Goal: Information Seeking & Learning: Learn about a topic

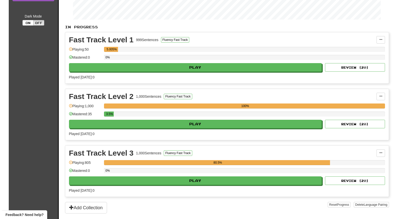
scroll to position [100, 0]
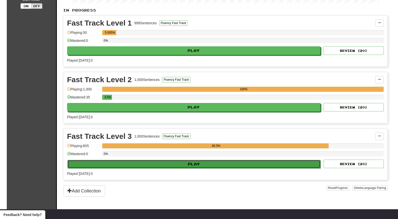
click at [235, 167] on button "Play" at bounding box center [193, 164] width 253 height 9
select select "**"
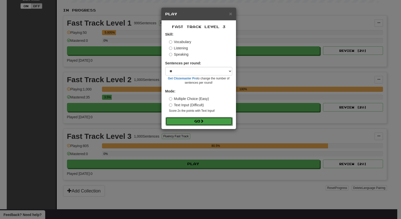
click at [183, 122] on button "Go" at bounding box center [199, 121] width 67 height 9
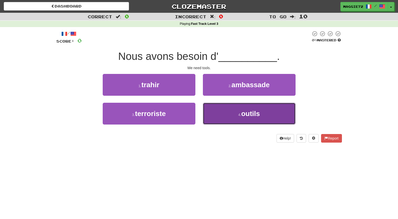
click at [237, 114] on button "4 . outils" at bounding box center [249, 114] width 93 height 22
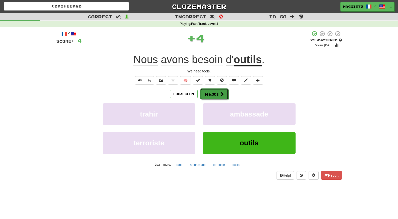
click at [218, 95] on button "Next" at bounding box center [214, 94] width 28 height 12
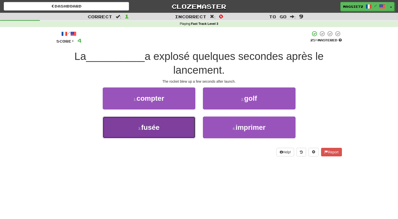
click at [168, 123] on button "3 . fusée" at bounding box center [149, 127] width 93 height 22
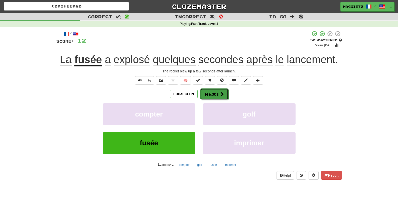
click at [214, 93] on button "Next" at bounding box center [214, 94] width 28 height 12
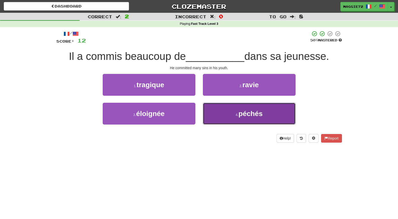
click at [236, 111] on button "4 . péchés" at bounding box center [249, 114] width 93 height 22
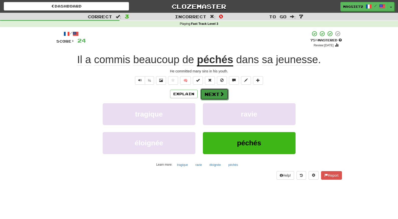
click at [214, 92] on button "Next" at bounding box center [214, 94] width 28 height 12
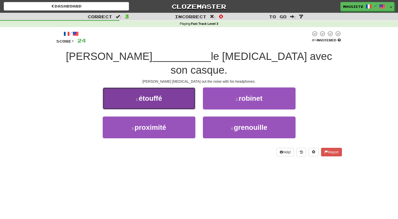
click at [166, 88] on button "1 . étouffé" at bounding box center [149, 98] width 93 height 22
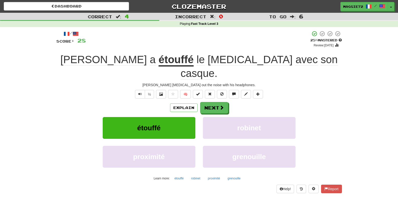
click at [158, 60] on u "étouffé" at bounding box center [175, 60] width 35 height 13
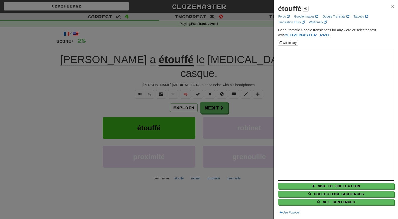
click at [391, 6] on span "×" at bounding box center [392, 7] width 3 height 6
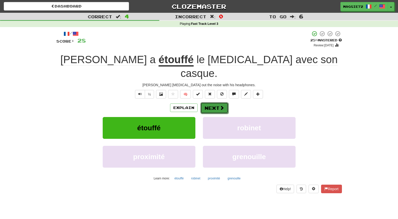
click at [217, 102] on button "Next" at bounding box center [214, 108] width 28 height 12
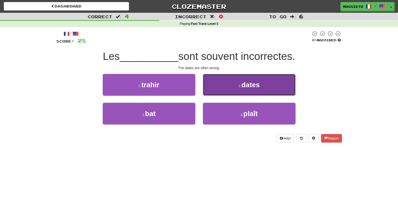
click at [247, 84] on span "dates" at bounding box center [250, 85] width 18 height 8
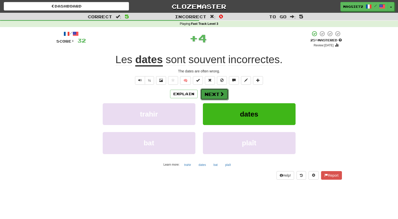
click at [213, 95] on button "Next" at bounding box center [214, 94] width 28 height 12
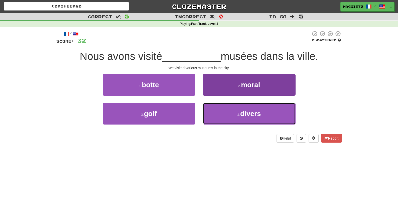
click at [240, 116] on small "4 ." at bounding box center [238, 115] width 3 height 4
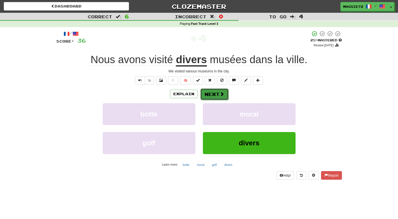
click at [217, 96] on button "Next" at bounding box center [214, 94] width 28 height 12
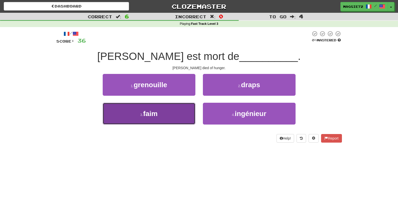
click at [163, 117] on button "3 . faim" at bounding box center [149, 114] width 93 height 22
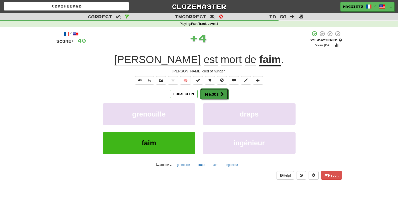
click at [211, 92] on button "Next" at bounding box center [214, 94] width 28 height 12
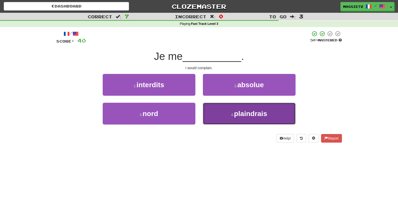
click at [249, 117] on span "plaindrais" at bounding box center [250, 114] width 33 height 8
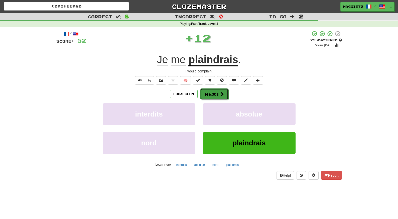
click at [215, 94] on button "Next" at bounding box center [214, 94] width 28 height 12
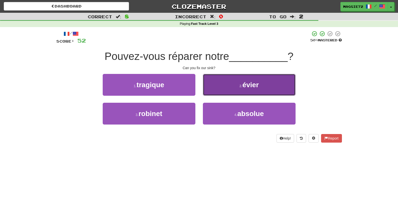
click at [249, 91] on button "2 . évier" at bounding box center [249, 85] width 93 height 22
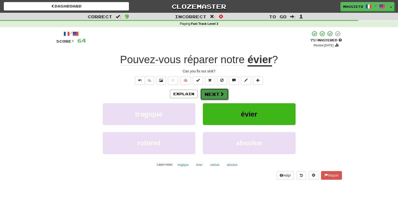
click at [211, 93] on button "Next" at bounding box center [214, 94] width 28 height 12
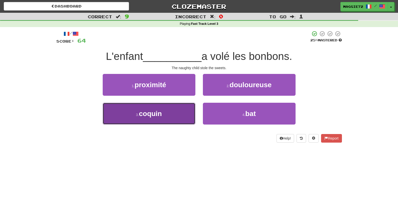
click at [149, 113] on span "coquin" at bounding box center [150, 114] width 23 height 8
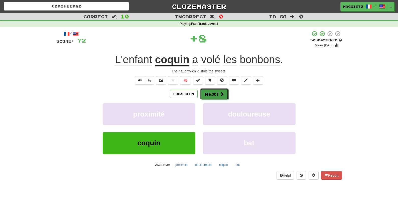
click at [213, 92] on button "Next" at bounding box center [214, 94] width 28 height 12
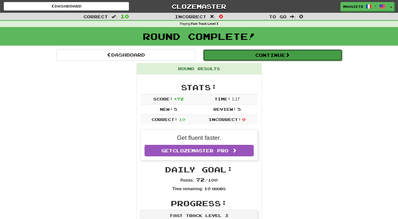
click at [264, 54] on button "Continue" at bounding box center [272, 55] width 139 height 12
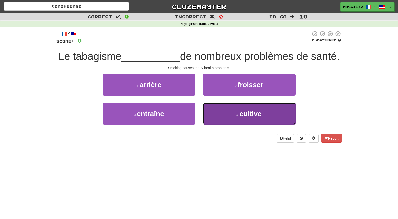
click at [275, 124] on button "4 . cultive" at bounding box center [249, 114] width 93 height 22
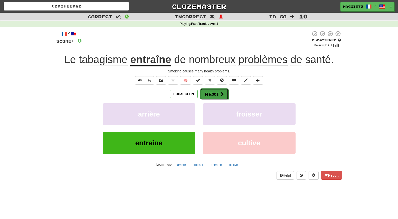
click at [216, 94] on button "Next" at bounding box center [214, 94] width 28 height 12
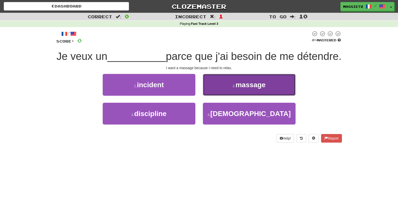
click at [229, 95] on button "2 . massage" at bounding box center [249, 85] width 93 height 22
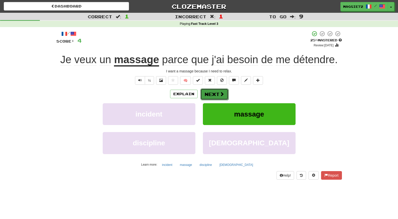
click at [216, 94] on button "Next" at bounding box center [214, 94] width 28 height 12
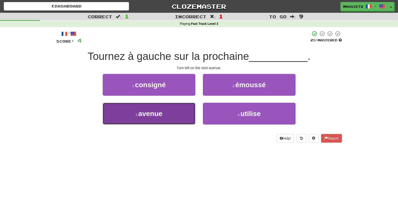
click at [166, 115] on button "3 . avenue" at bounding box center [149, 114] width 93 height 22
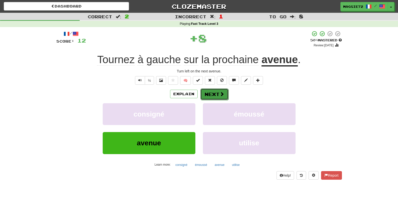
click at [212, 93] on button "Next" at bounding box center [214, 94] width 28 height 12
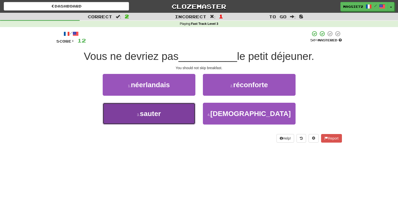
click at [166, 116] on button "3 . sauter" at bounding box center [149, 114] width 93 height 22
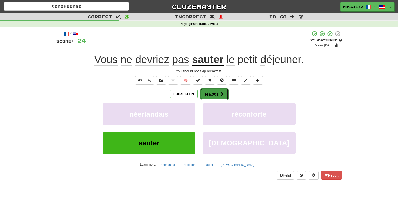
click at [218, 94] on button "Next" at bounding box center [214, 94] width 28 height 12
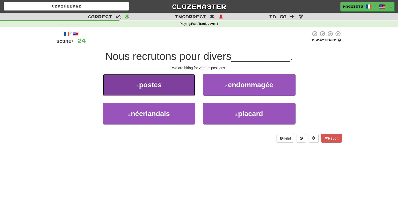
click at [160, 91] on button "1 . postes" at bounding box center [149, 85] width 93 height 22
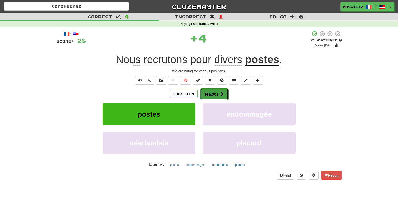
click at [210, 92] on button "Next" at bounding box center [214, 94] width 28 height 12
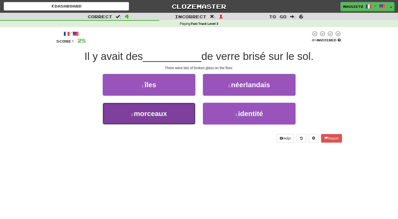
click at [170, 113] on button "3 . morceaux" at bounding box center [149, 114] width 93 height 22
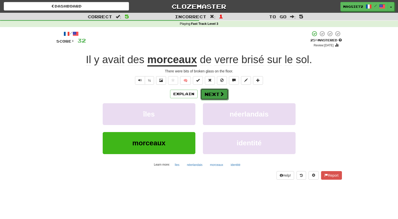
click at [218, 90] on button "Next" at bounding box center [214, 94] width 28 height 12
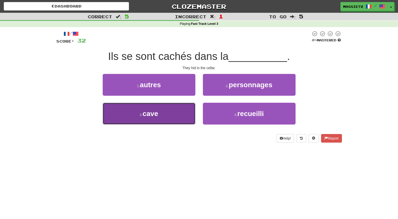
click at [156, 116] on span "cave" at bounding box center [150, 114] width 16 height 8
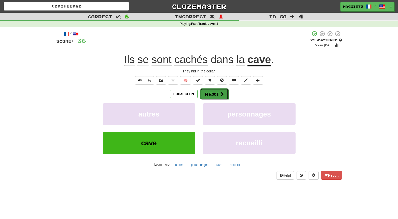
click at [213, 95] on button "Next" at bounding box center [214, 94] width 28 height 12
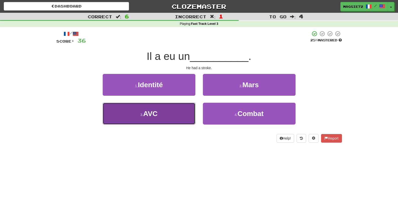
click at [159, 116] on button "3 . AVC" at bounding box center [149, 114] width 93 height 22
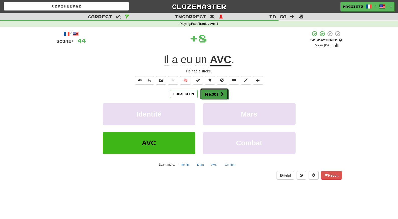
click at [212, 95] on button "Next" at bounding box center [214, 94] width 28 height 12
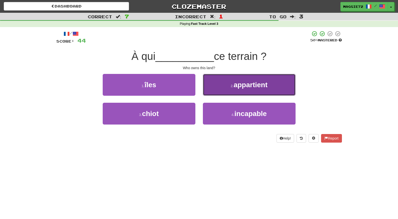
click at [231, 88] on small "2 ." at bounding box center [232, 86] width 3 height 4
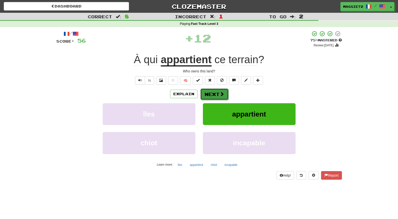
click at [204, 94] on button "Next" at bounding box center [214, 94] width 28 height 12
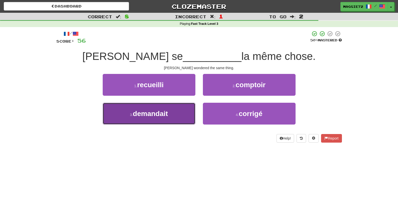
click at [167, 118] on button "3 . demandait" at bounding box center [149, 114] width 93 height 22
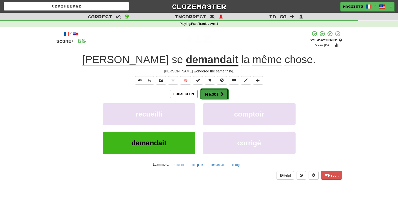
click at [215, 94] on button "Next" at bounding box center [214, 94] width 28 height 12
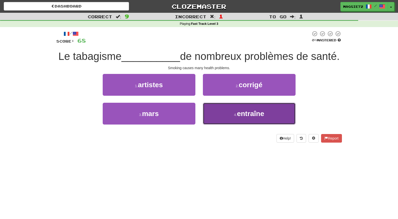
click at [241, 117] on span "entraîne" at bounding box center [250, 114] width 27 height 8
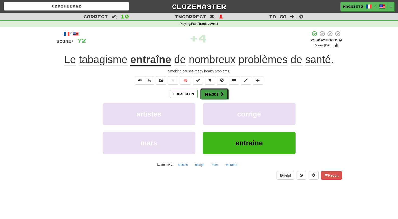
click at [211, 95] on button "Next" at bounding box center [214, 94] width 28 height 12
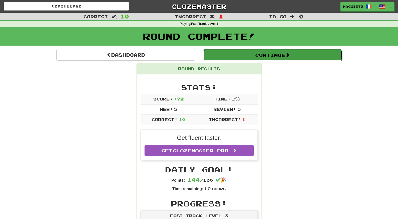
click at [228, 53] on button "Continue" at bounding box center [272, 55] width 139 height 12
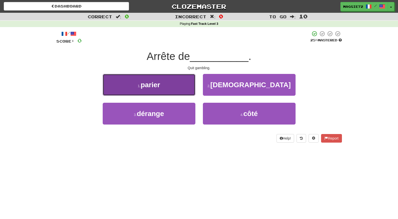
click at [158, 87] on span "parier" at bounding box center [150, 85] width 20 height 8
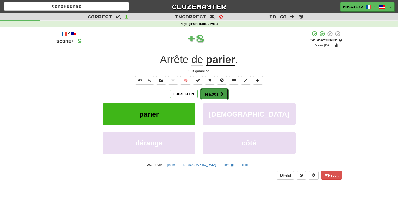
click at [213, 94] on button "Next" at bounding box center [214, 94] width 28 height 12
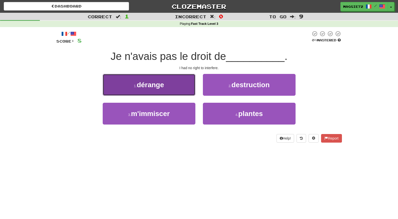
click at [149, 88] on span "dérange" at bounding box center [150, 85] width 27 height 8
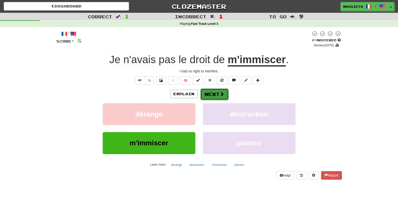
click at [210, 95] on button "Next" at bounding box center [214, 94] width 28 height 12
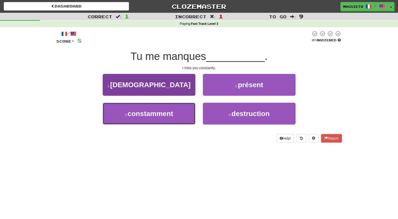
click at [155, 116] on span "constamment" at bounding box center [150, 114] width 46 height 8
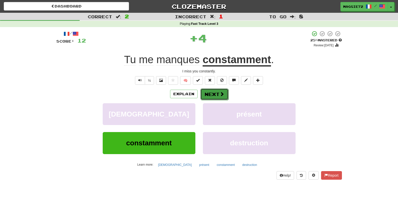
click at [217, 94] on button "Next" at bounding box center [214, 94] width 28 height 12
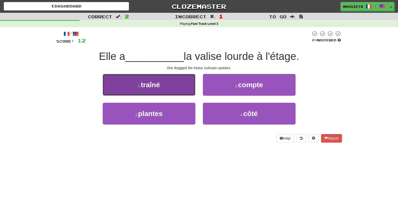
click at [168, 87] on button "1 . traîné" at bounding box center [149, 85] width 93 height 22
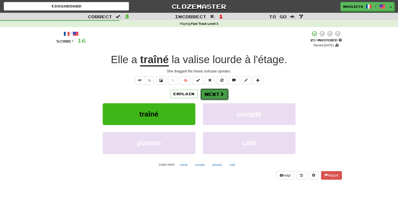
click at [216, 95] on button "Next" at bounding box center [214, 94] width 28 height 12
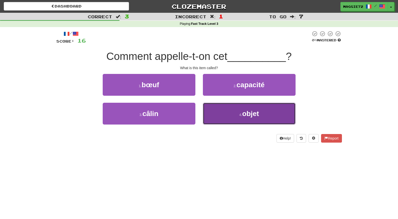
click at [237, 116] on button "4 . objet" at bounding box center [249, 114] width 93 height 22
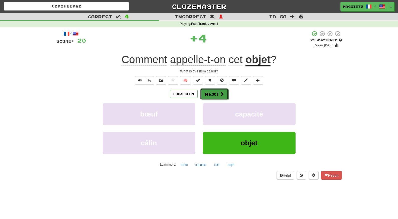
click at [224, 96] on button "Next" at bounding box center [214, 94] width 28 height 12
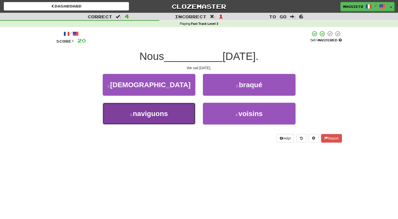
click at [147, 122] on button "3 . naviguons" at bounding box center [149, 114] width 93 height 22
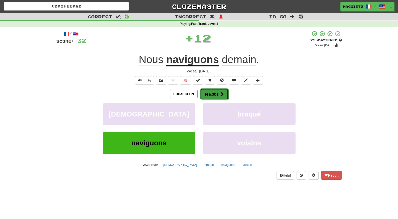
click at [212, 97] on button "Next" at bounding box center [214, 94] width 28 height 12
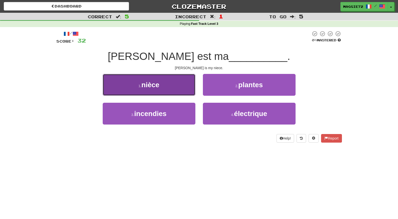
click at [165, 92] on button "1 . nièce" at bounding box center [149, 85] width 93 height 22
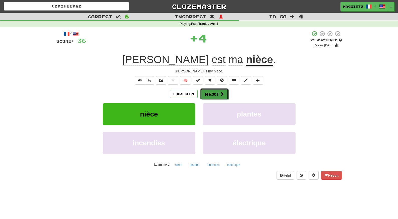
click at [222, 92] on span at bounding box center [221, 94] width 5 height 5
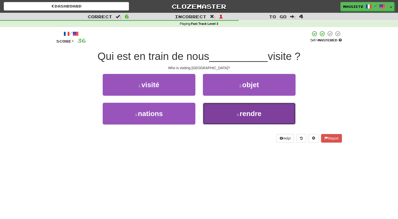
click at [226, 112] on button "4 . rendre" at bounding box center [249, 114] width 93 height 22
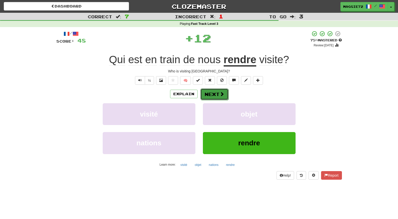
click at [211, 93] on button "Next" at bounding box center [214, 94] width 28 height 12
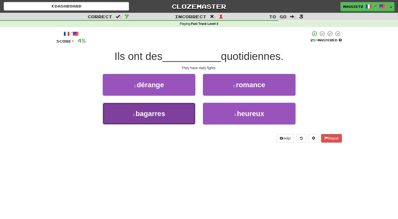
click at [158, 114] on span "bagarres" at bounding box center [150, 114] width 30 height 8
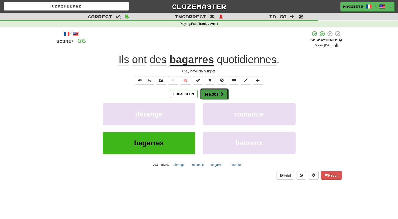
click at [209, 95] on button "Next" at bounding box center [214, 94] width 28 height 12
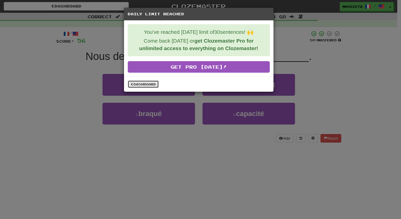
click at [136, 85] on link "Dashboard" at bounding box center [143, 84] width 31 height 8
